Goal: Find specific page/section: Find specific page/section

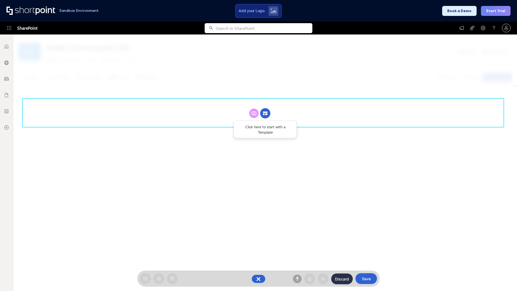
click at [265, 113] on circle at bounding box center [265, 113] width 10 height 10
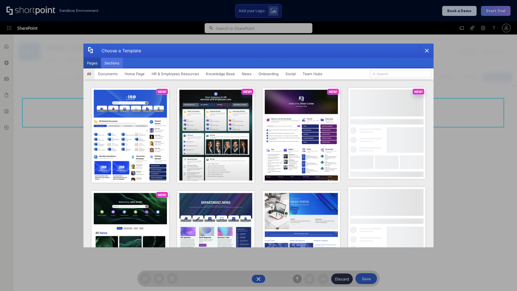
click at [112, 63] on button "Sections" at bounding box center [112, 63] width 22 height 11
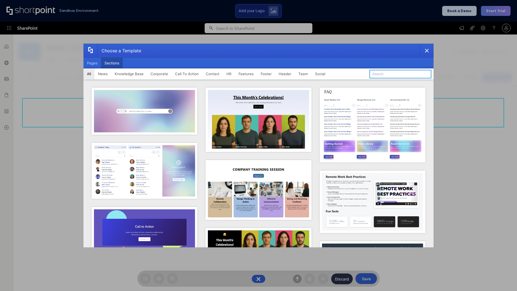
type input "Events"
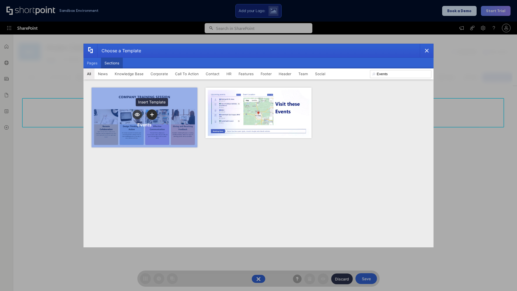
click at [152, 114] on icon "template selector" at bounding box center [152, 115] width 4 height 4
